Goal: Task Accomplishment & Management: Complete application form

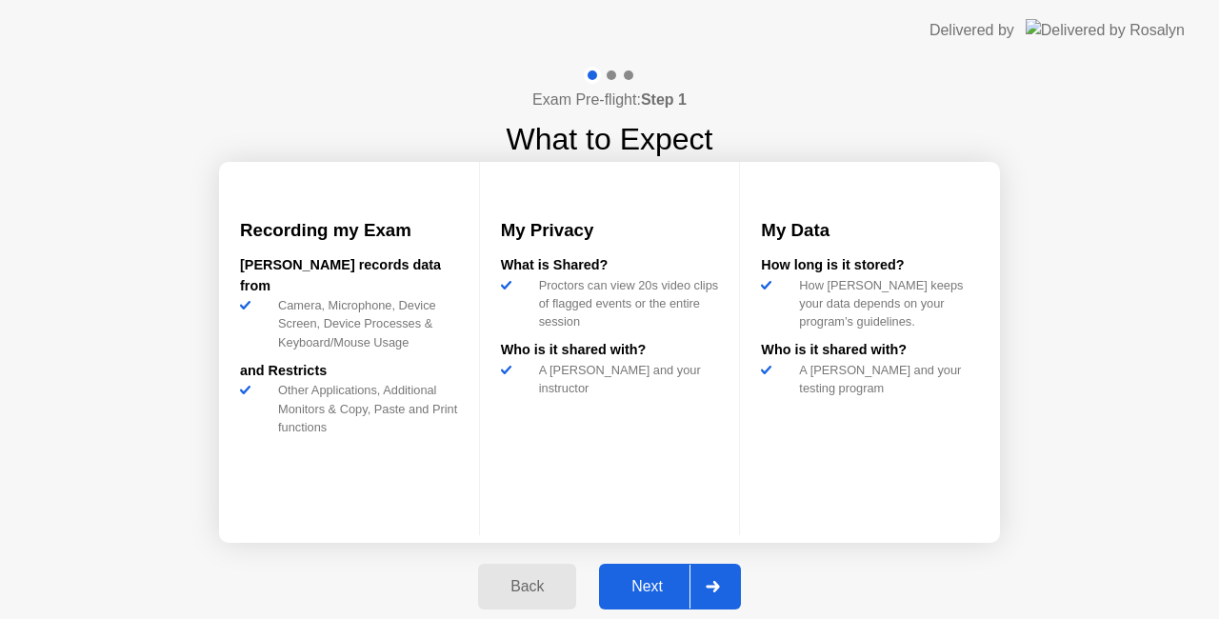
click at [651, 592] on div "Next" at bounding box center [647, 586] width 85 height 17
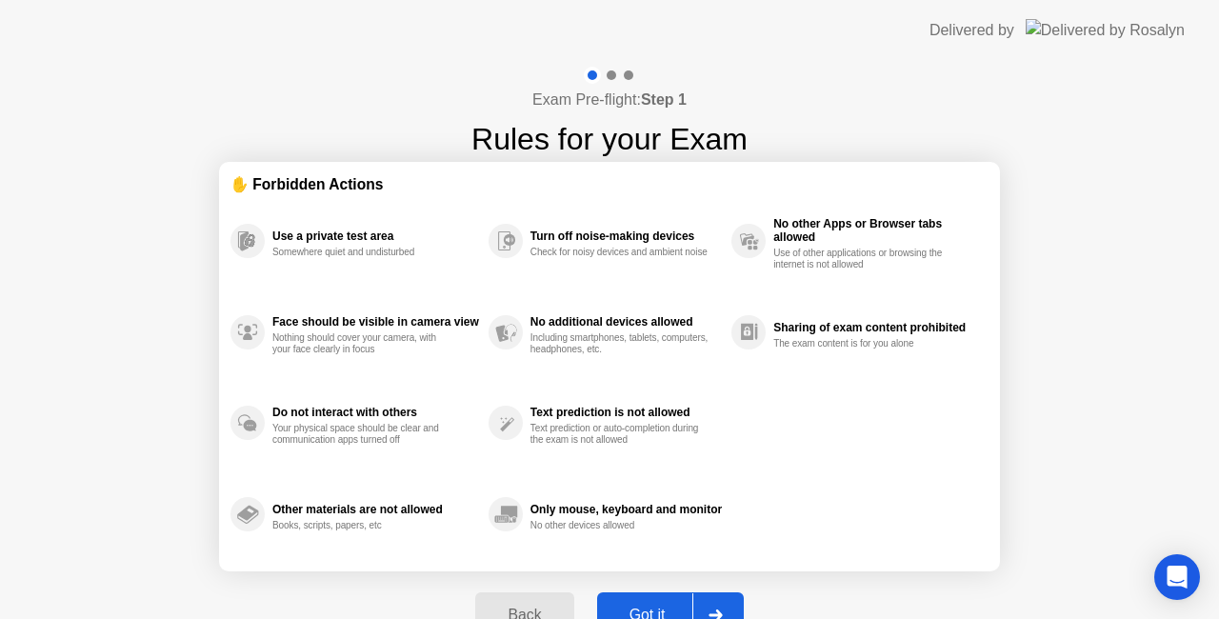
click at [663, 606] on div "Got it" at bounding box center [647, 614] width 89 height 17
select select "**********"
select select "*******"
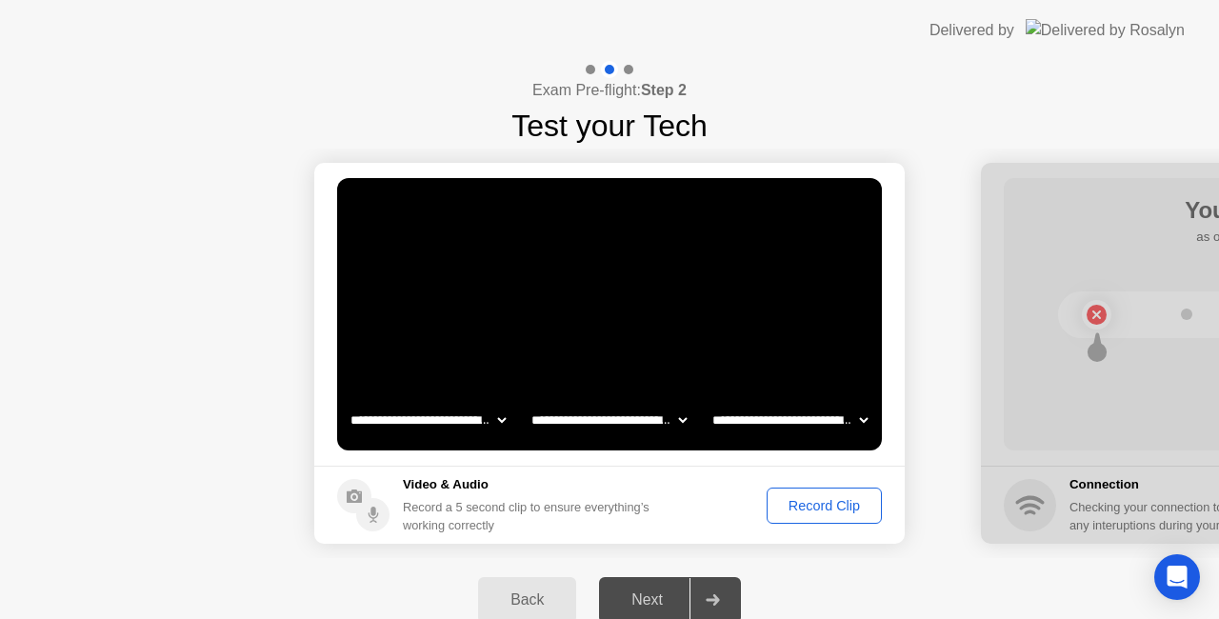
click at [833, 501] on div "Record Clip" at bounding box center [824, 505] width 102 height 15
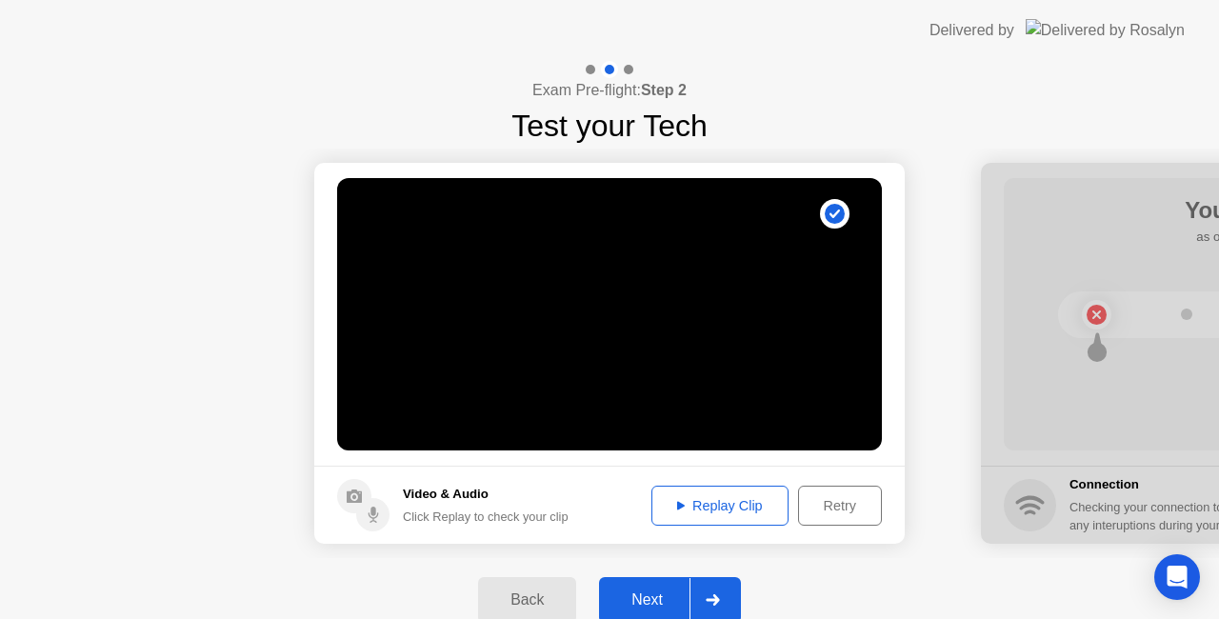
click at [644, 594] on div "Next" at bounding box center [647, 599] width 85 height 17
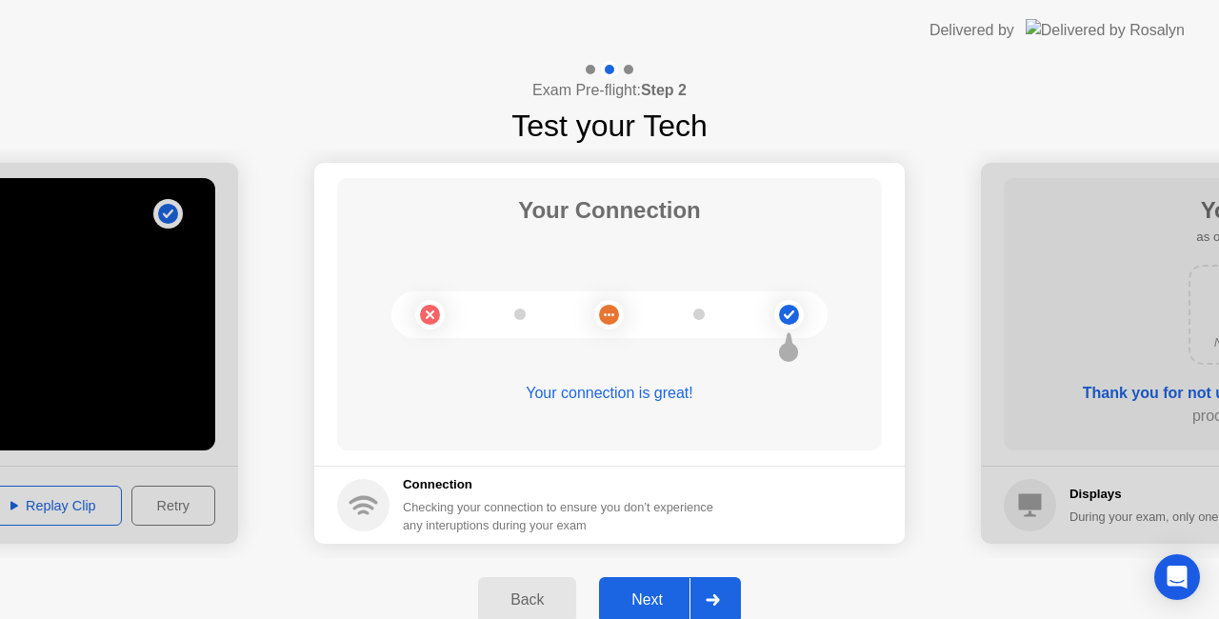
click at [644, 594] on div "Next" at bounding box center [647, 599] width 85 height 17
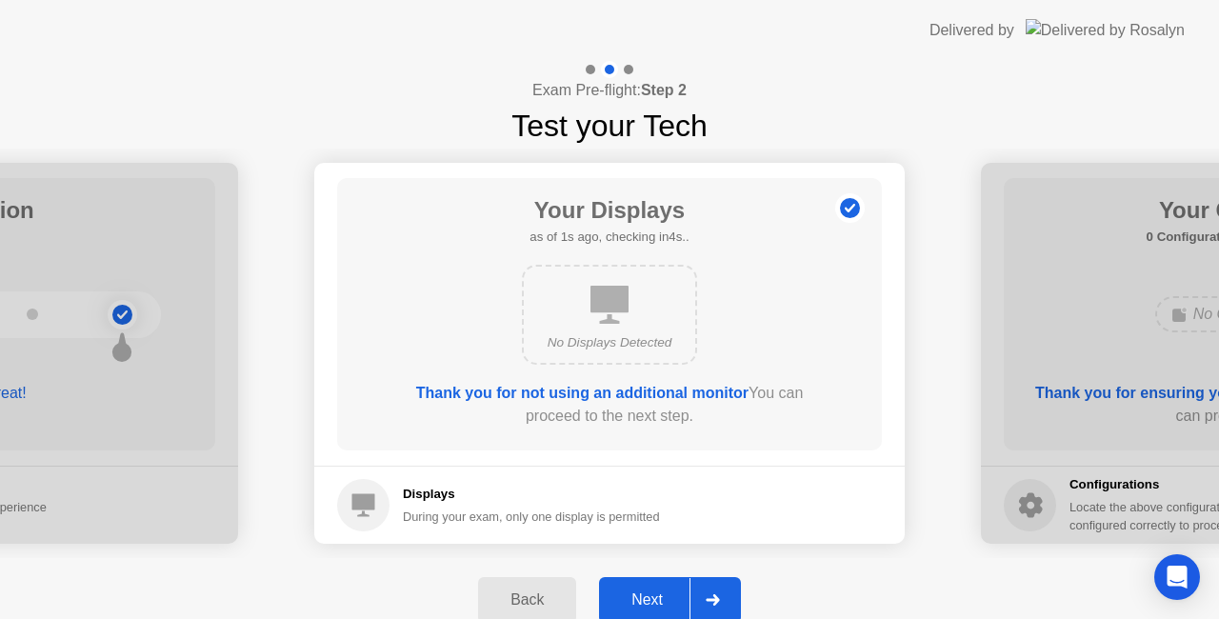
click at [644, 594] on div "Next" at bounding box center [647, 599] width 85 height 17
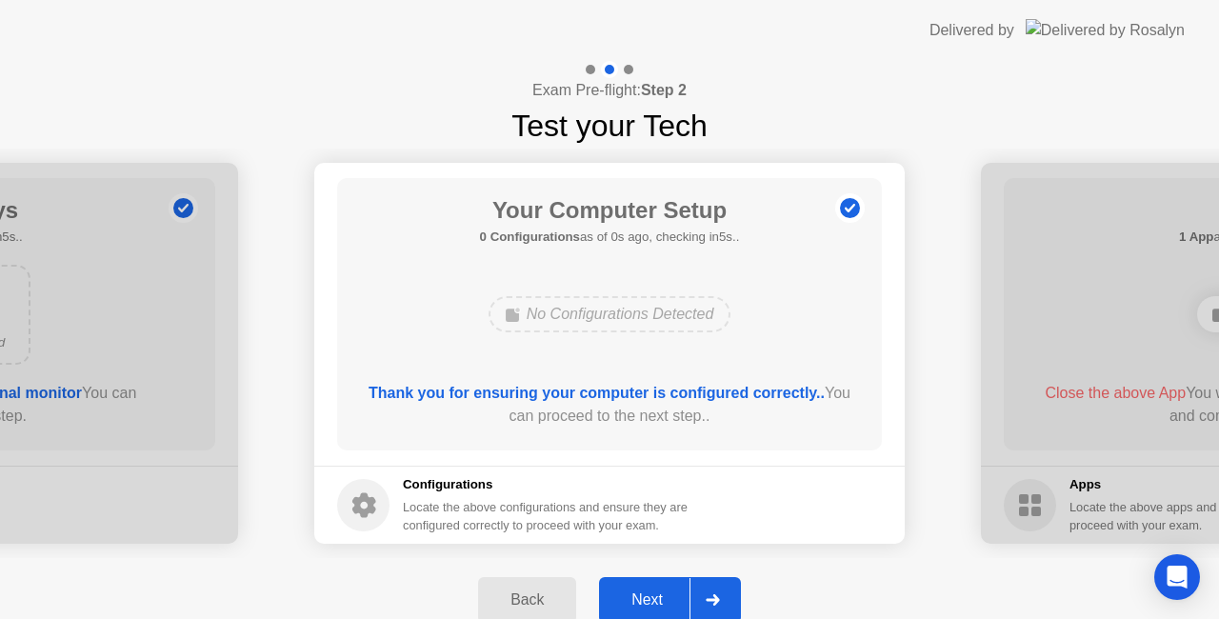
click at [644, 594] on div "Next" at bounding box center [647, 599] width 85 height 17
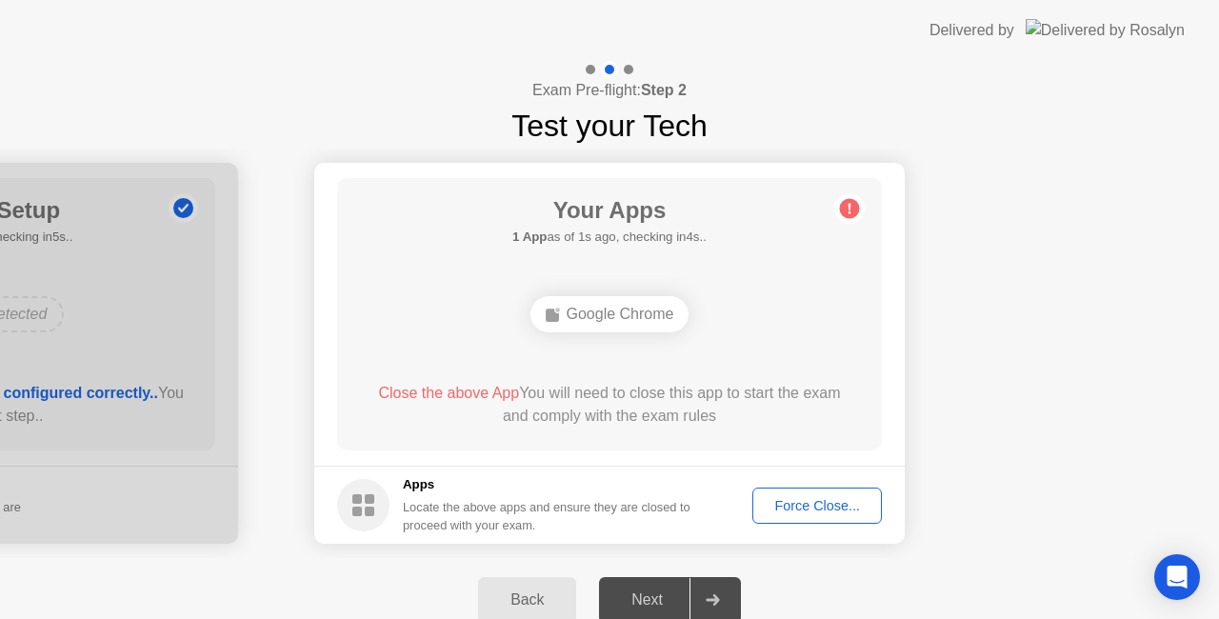
click at [820, 503] on div "Force Close..." at bounding box center [817, 505] width 116 height 15
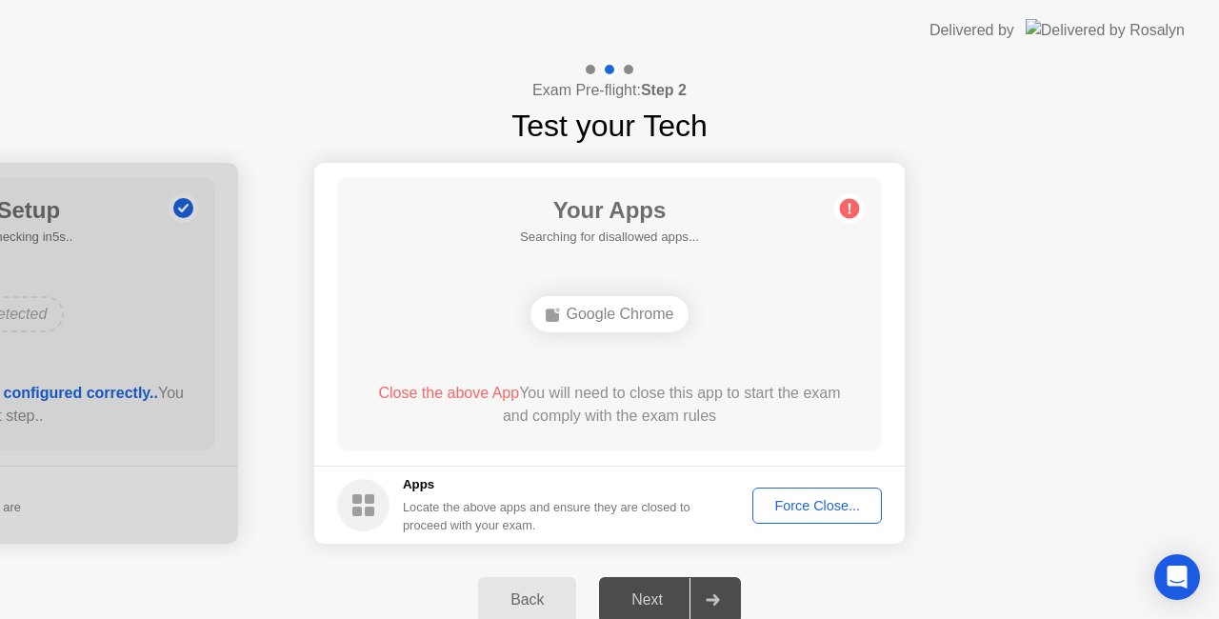
click at [802, 498] on div "Force Close..." at bounding box center [817, 505] width 116 height 15
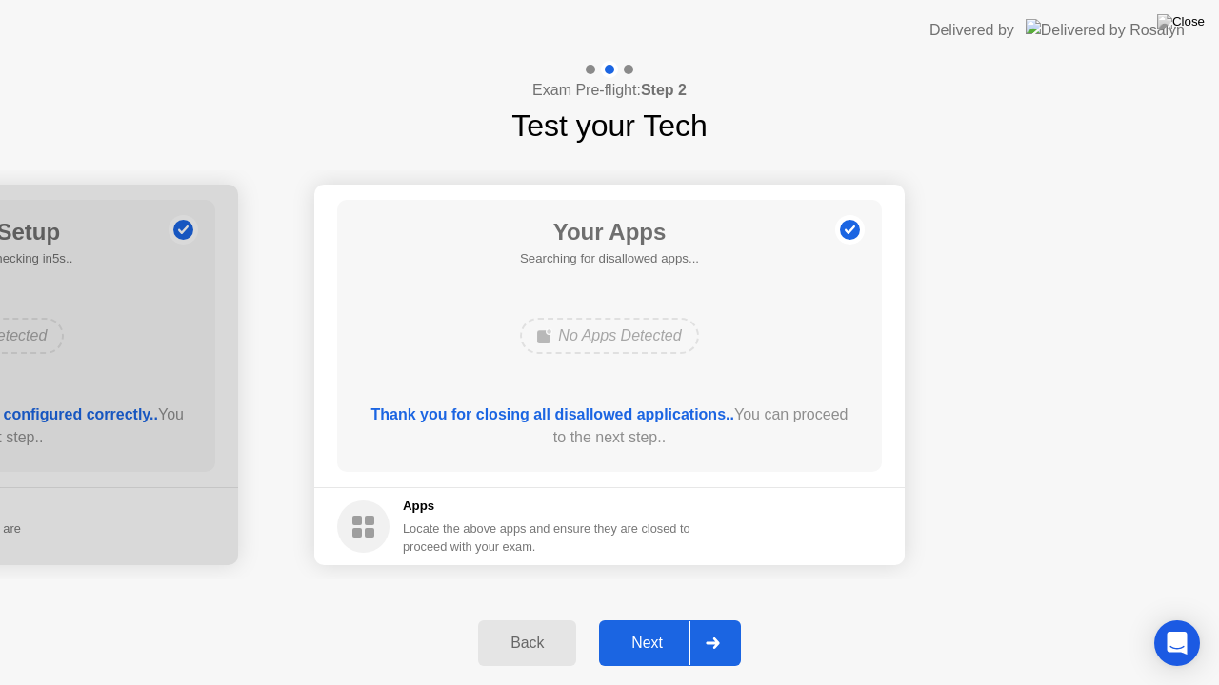
click at [647, 618] on div "Next" at bounding box center [647, 643] width 85 height 17
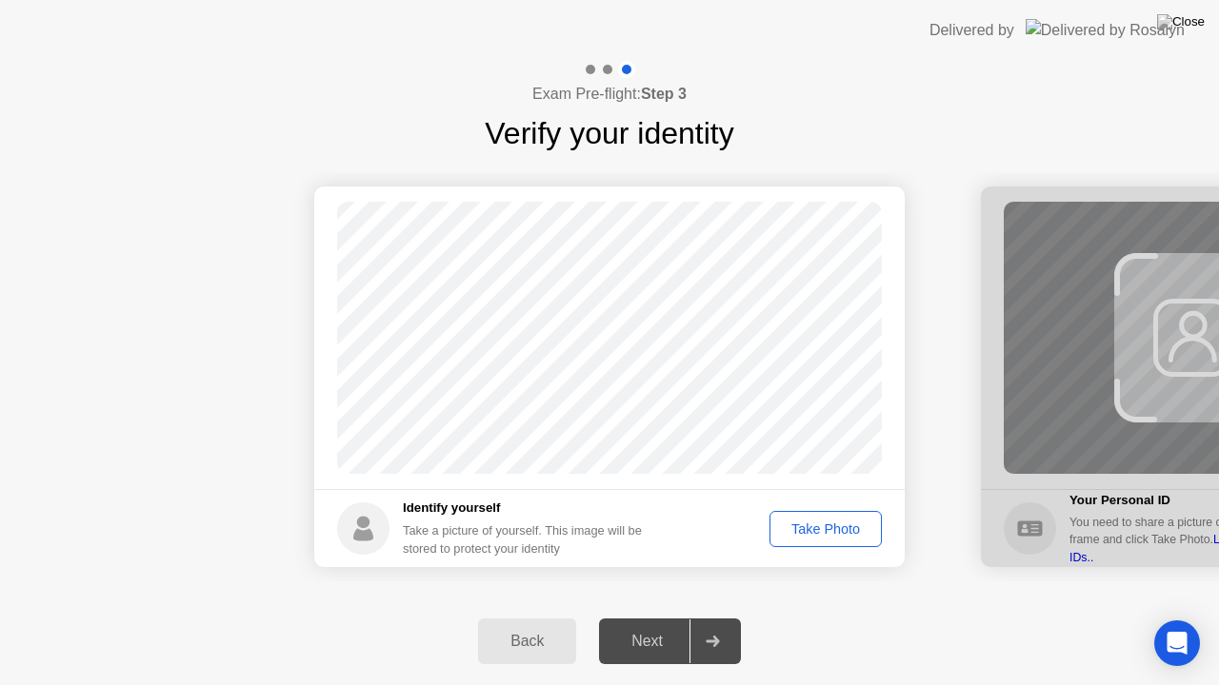
click at [831, 527] on div "Take Photo" at bounding box center [825, 529] width 99 height 15
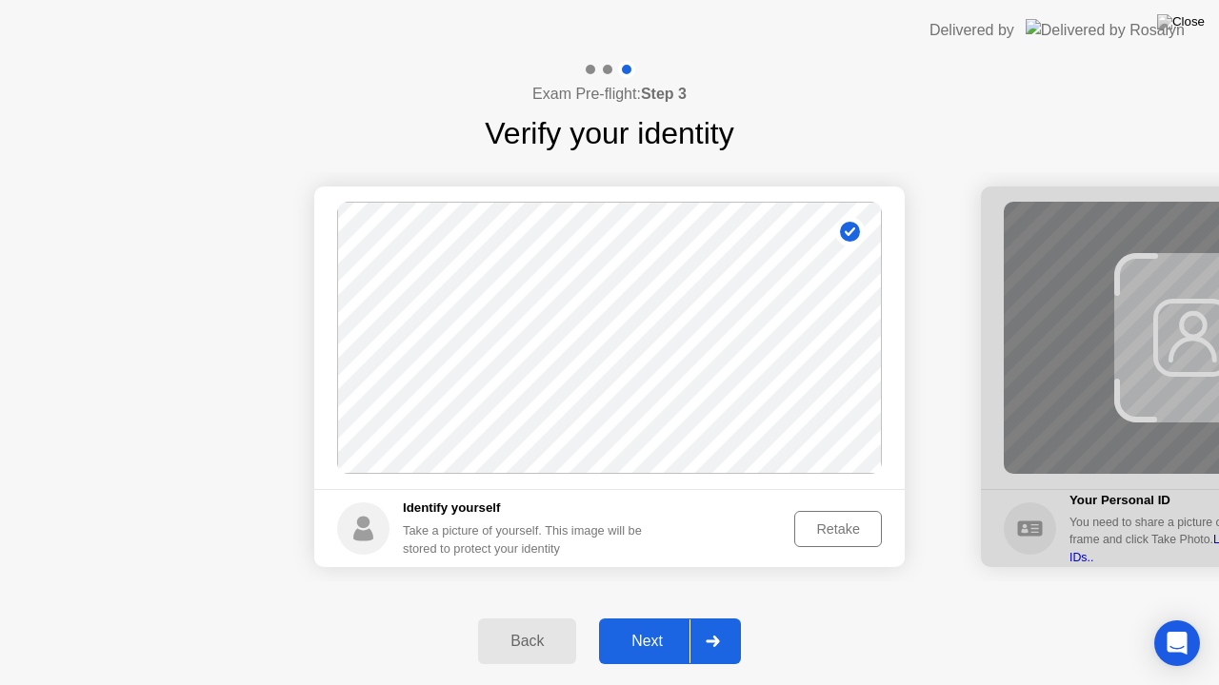
click at [661, 618] on div "Next" at bounding box center [647, 641] width 85 height 17
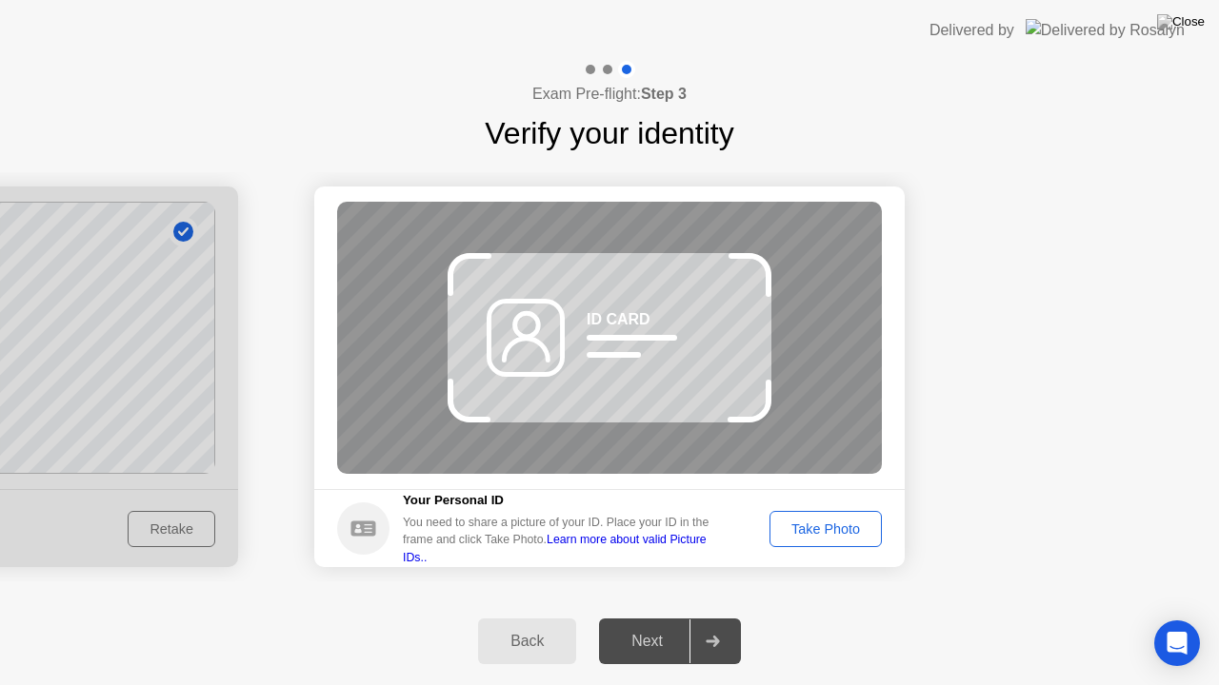
click at [845, 526] on div "Take Photo" at bounding box center [825, 529] width 99 height 15
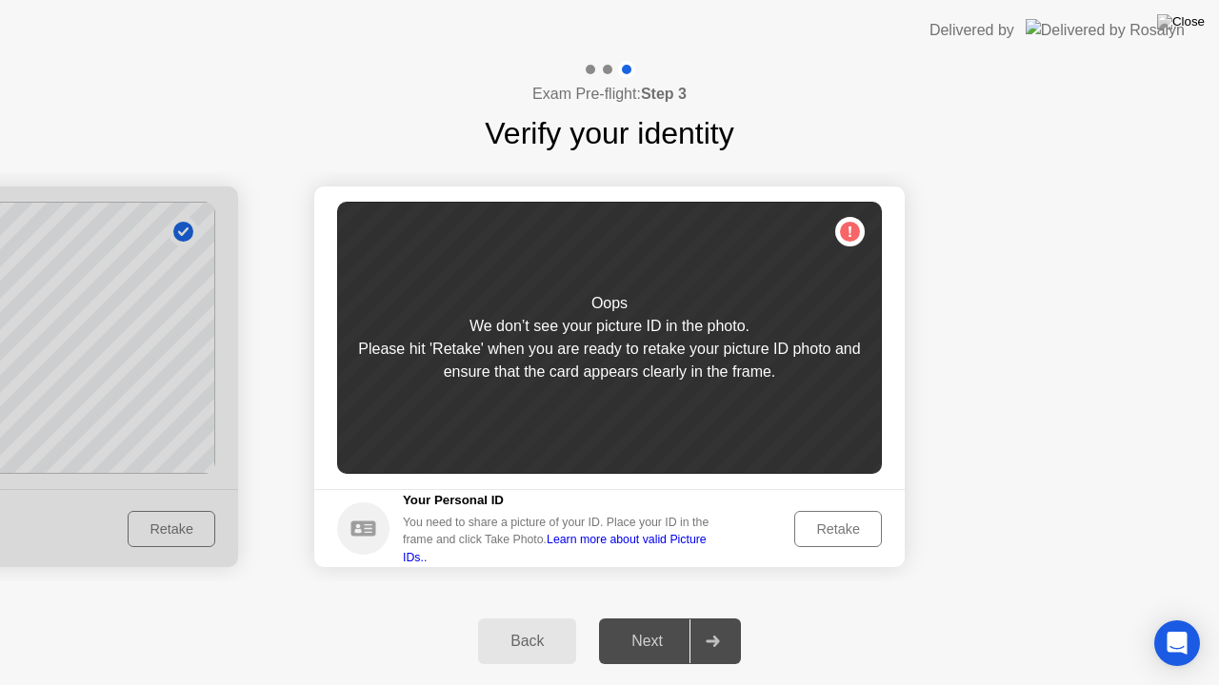
click at [852, 532] on div "Retake" at bounding box center [838, 529] width 74 height 15
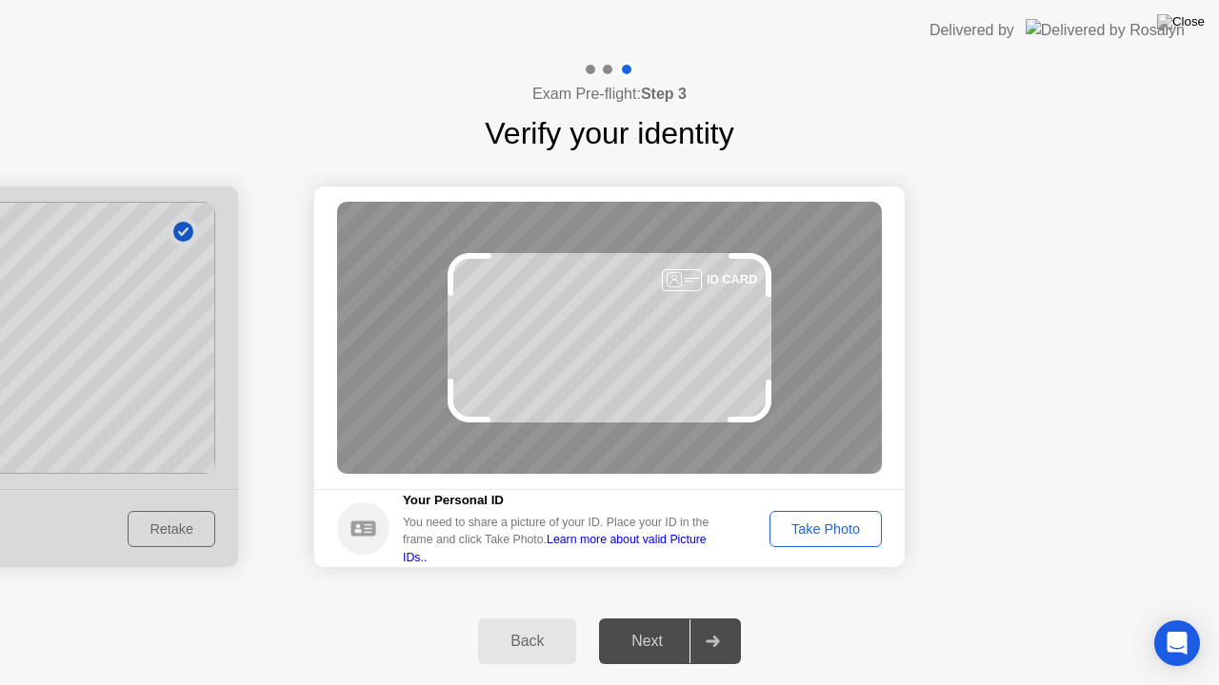
click at [852, 532] on div "Take Photo" at bounding box center [825, 529] width 99 height 15
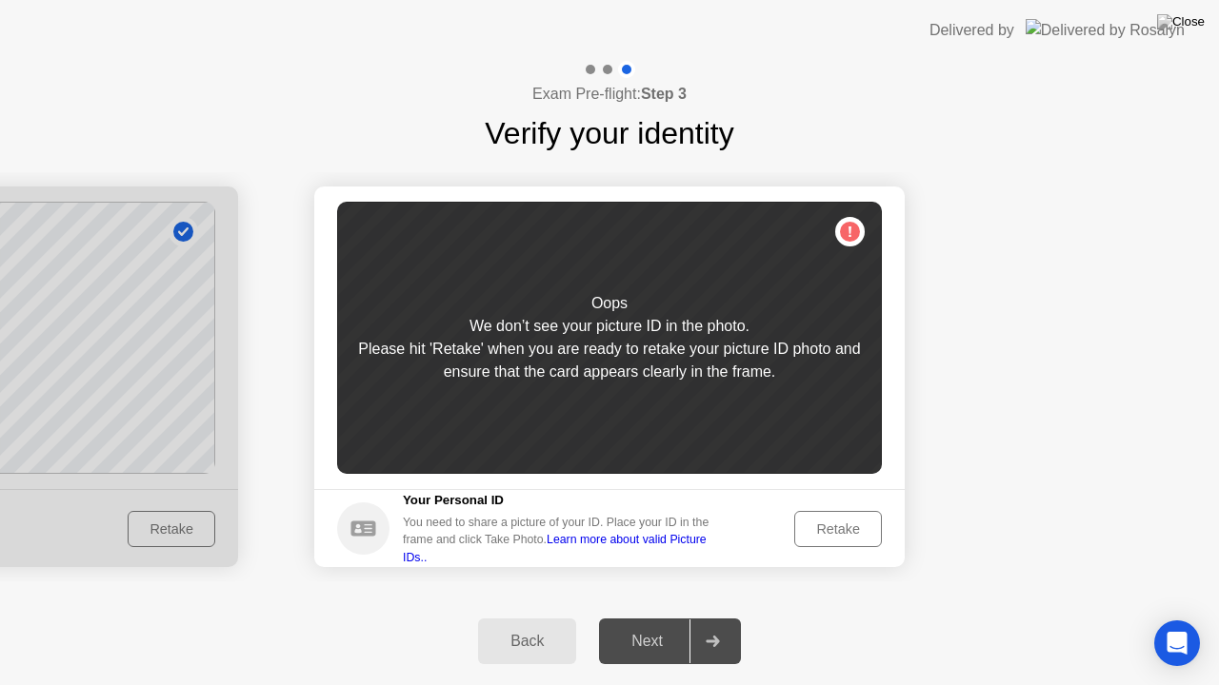
click at [839, 530] on div "Retake" at bounding box center [838, 529] width 74 height 15
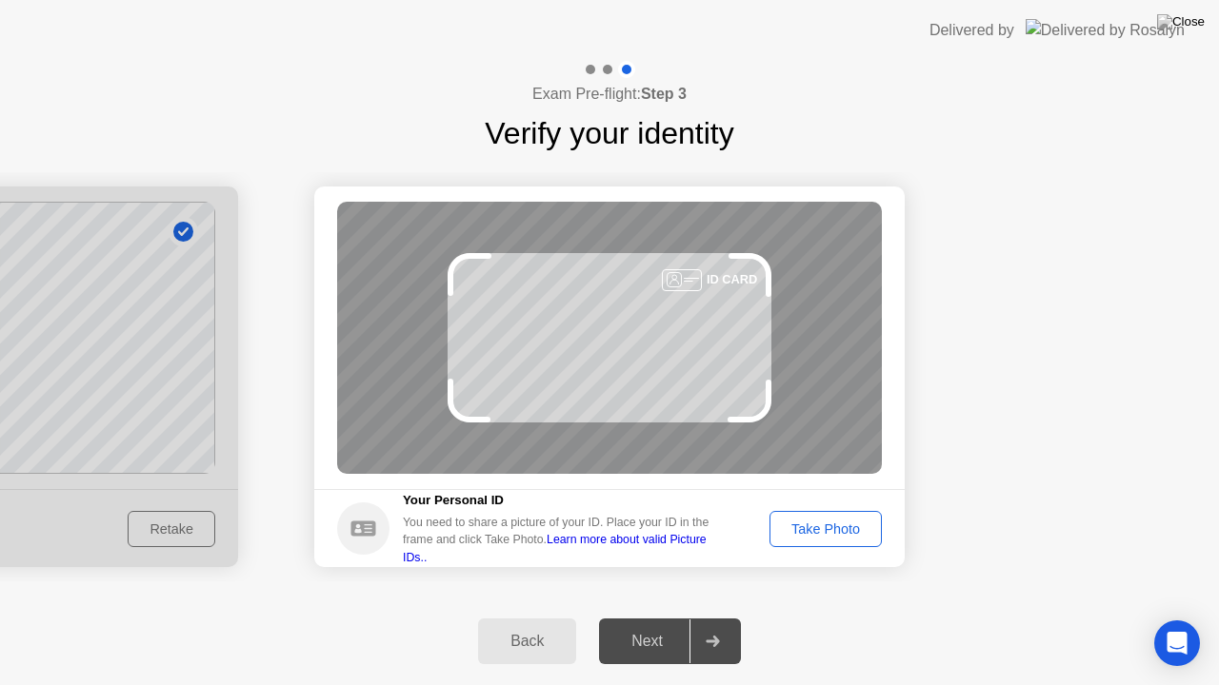
click at [849, 531] on div "Take Photo" at bounding box center [825, 529] width 99 height 15
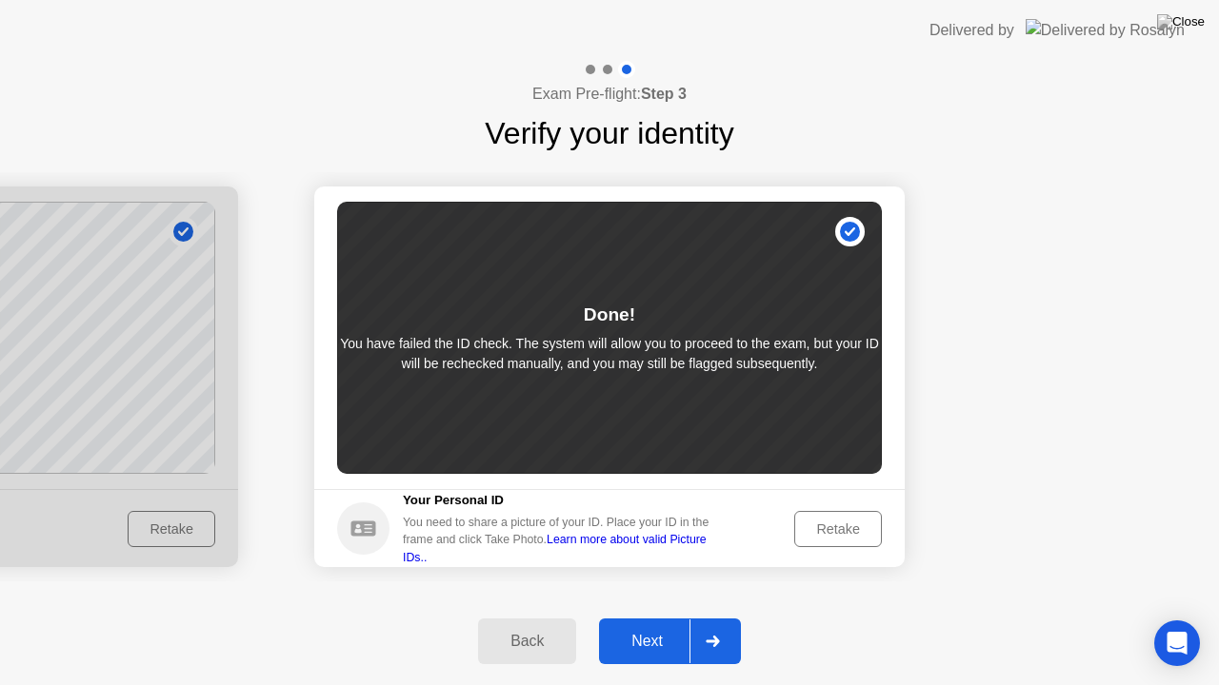
click at [653, 618] on div "Next" at bounding box center [647, 641] width 85 height 17
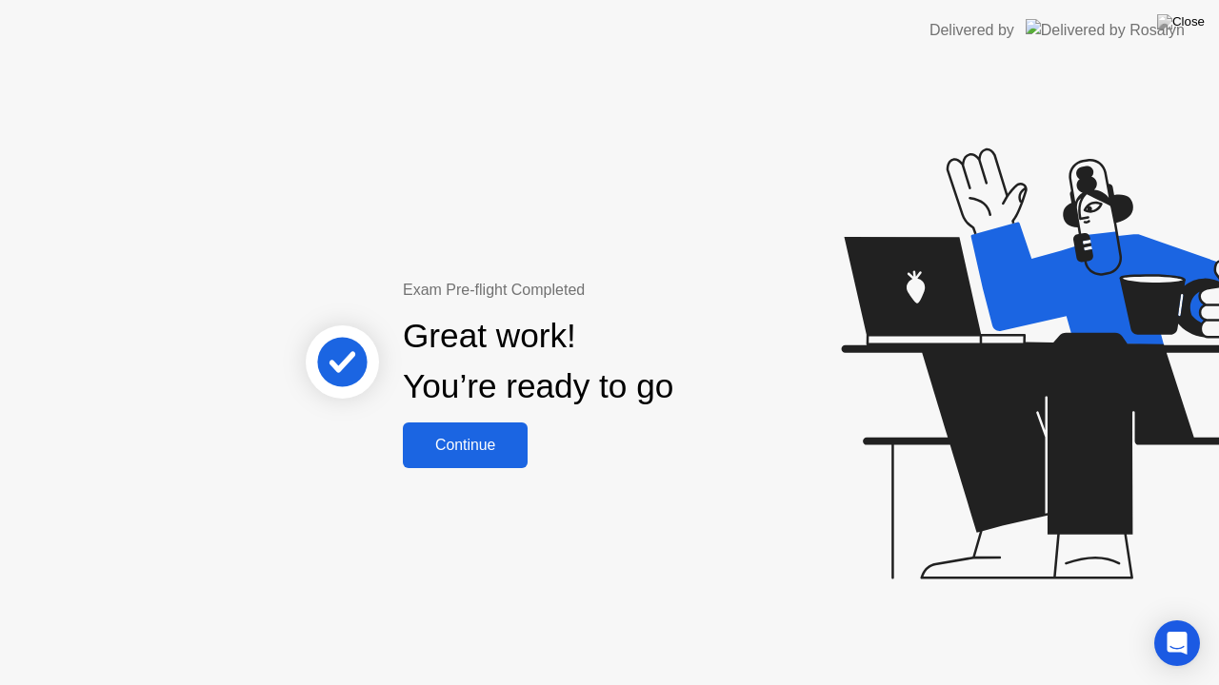
click at [461, 441] on div "Continue" at bounding box center [464, 445] width 113 height 17
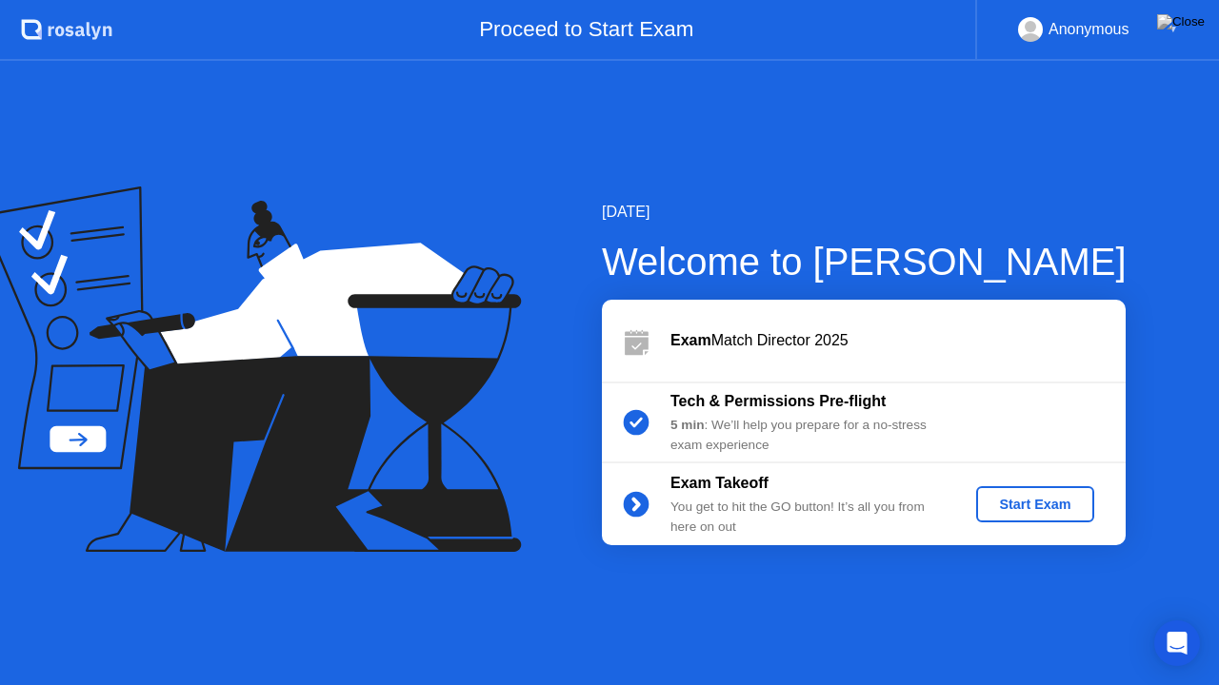
click at [1011, 493] on button "Start Exam" at bounding box center [1034, 504] width 117 height 36
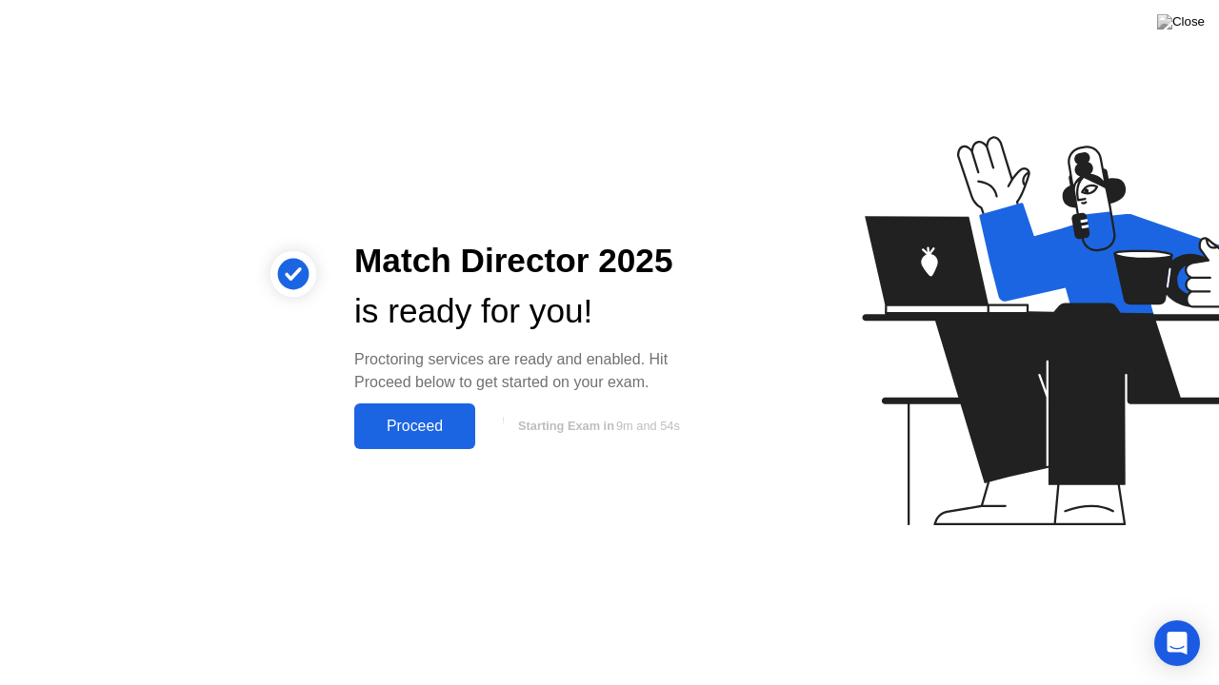
click at [438, 423] on div "Proceed" at bounding box center [414, 426] width 109 height 17
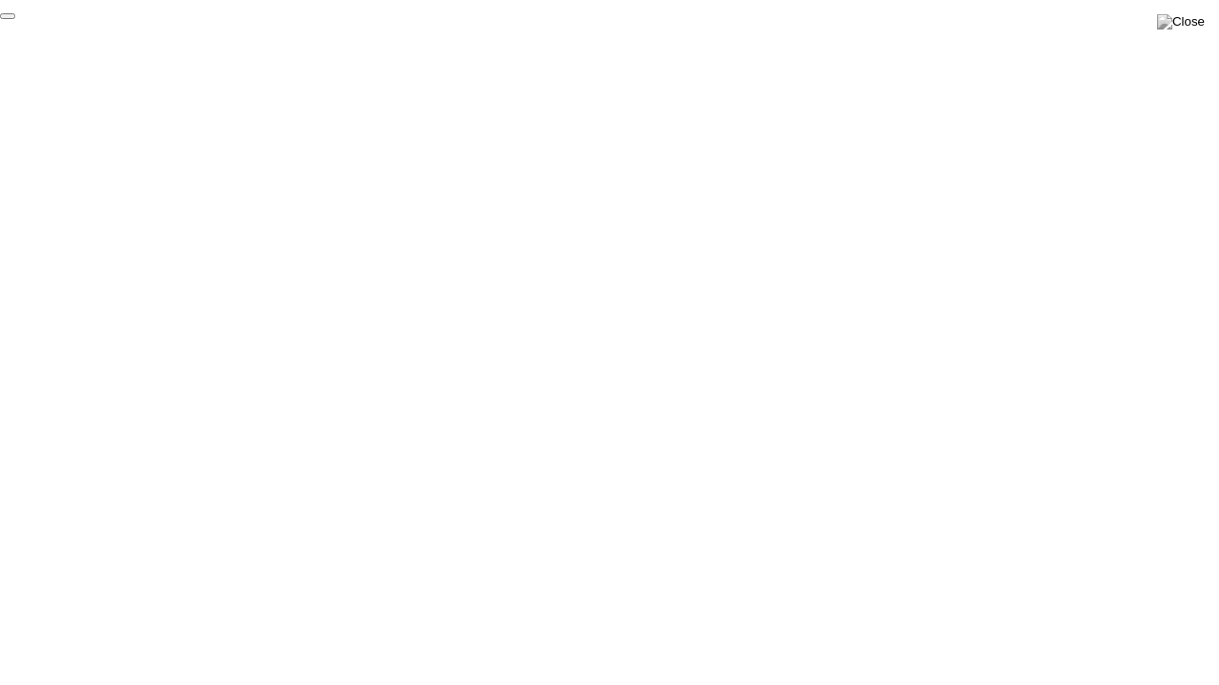
click div "End Proctoring Session"
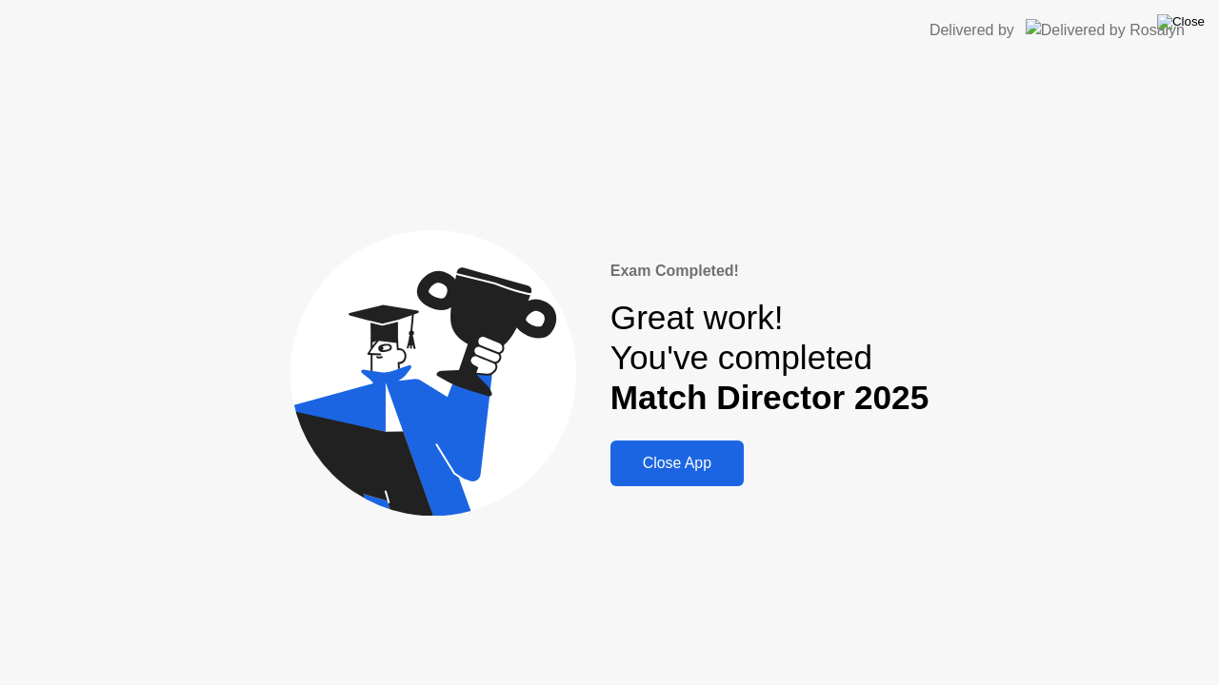
click at [1195, 30] on img at bounding box center [1181, 21] width 48 height 15
